Goal: Find contact information

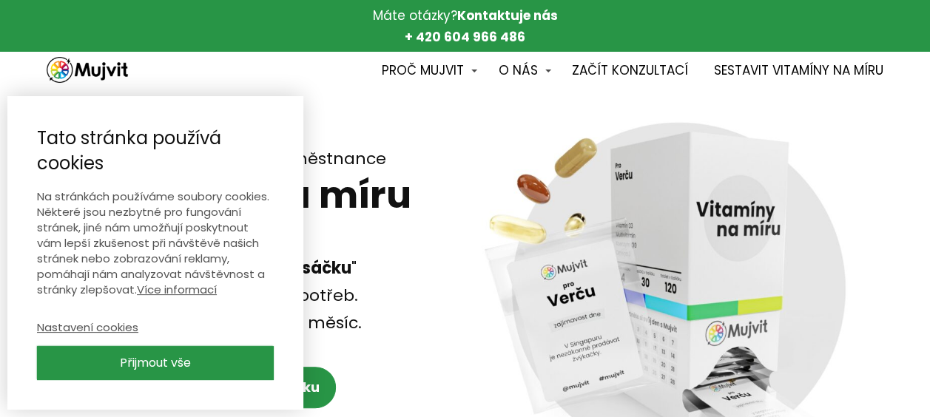
click at [200, 360] on link "Přijmout vše" at bounding box center [155, 363] width 237 height 34
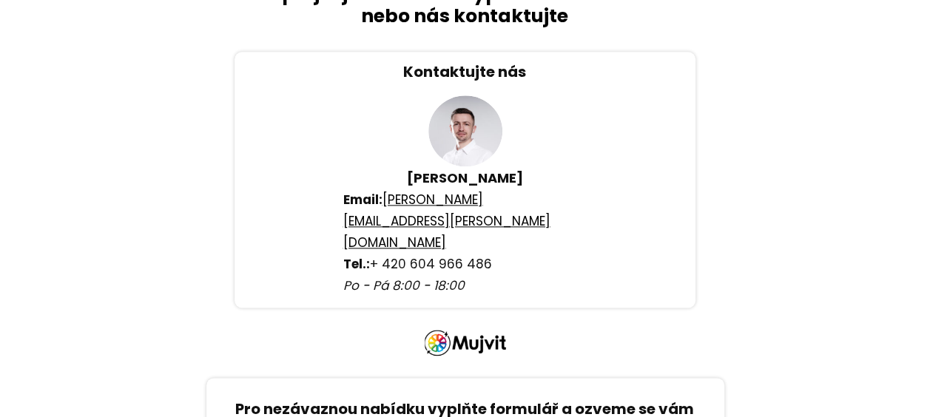
scroll to position [3627, 0]
drag, startPoint x: 578, startPoint y: 129, endPoint x: 389, endPoint y: 136, distance: 189.6
click at [389, 190] on p "Email: [PERSON_NAME][EMAIL_ADDRESS][PERSON_NAME][DOMAIN_NAME] Tel.: + [PHONE_NU…" at bounding box center [465, 243] width 244 height 107
copy link "[EMAIL_ADDRESS][PERSON_NAME][DOMAIN_NAME]"
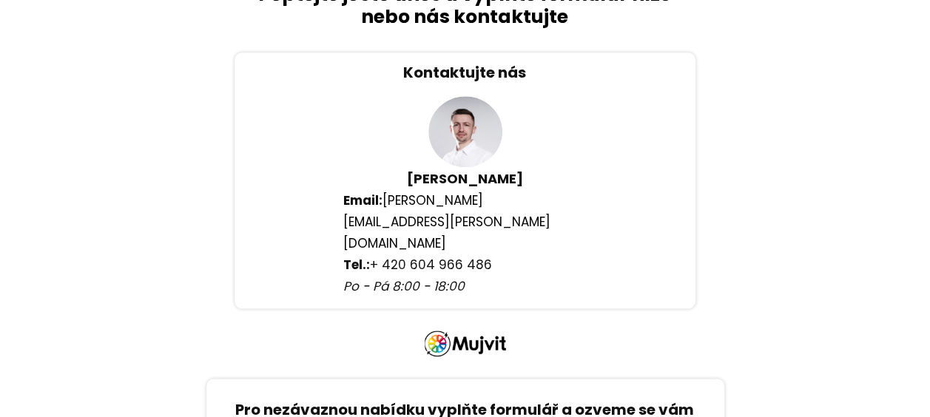
drag, startPoint x: 383, startPoint y: 124, endPoint x: 507, endPoint y: 126, distance: 123.6
click at [507, 190] on p "Email: [PERSON_NAME][EMAIL_ADDRESS][PERSON_NAME][DOMAIN_NAME] Tel.: + [PHONE_NU…" at bounding box center [465, 243] width 244 height 107
drag, startPoint x: 507, startPoint y: 126, endPoint x: 386, endPoint y: 134, distance: 121.7
click at [386, 190] on p "Email: [PERSON_NAME][EMAIL_ADDRESS][PERSON_NAME][DOMAIN_NAME] Tel.: + [PHONE_NU…" at bounding box center [465, 243] width 244 height 107
copy link "[PERSON_NAME][EMAIL_ADDRESS][PERSON_NAME][DOMAIN_NAME]"
